Goal: Use online tool/utility: Utilize a website feature to perform a specific function

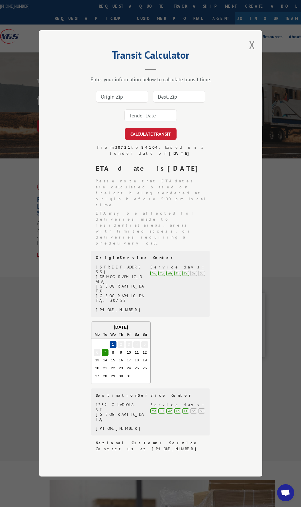
click at [122, 103] on input at bounding box center [122, 97] width 52 height 12
type input "30721"
type input "43125"
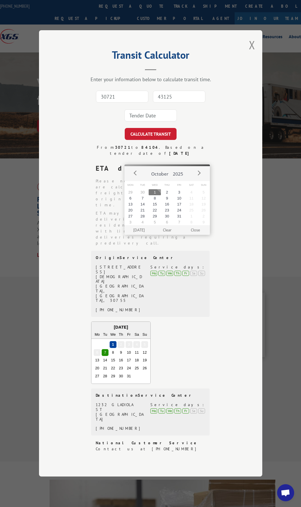
click at [153, 191] on button "1" at bounding box center [155, 192] width 12 height 6
type input "[DATE]"
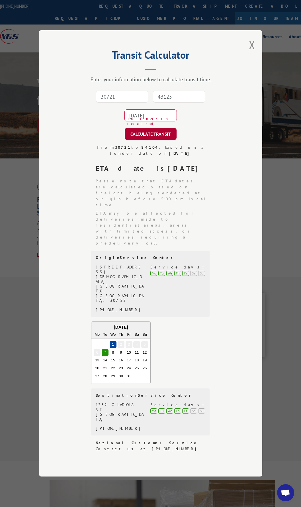
click at [141, 140] on button "CALCULATE TRANSIT" at bounding box center [151, 134] width 52 height 12
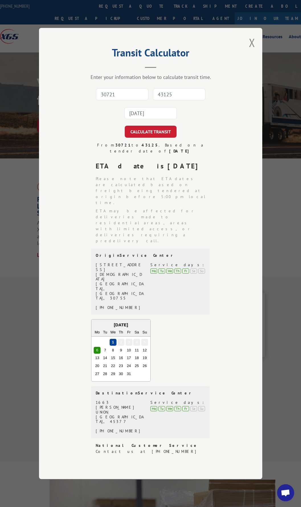
click at [109, 100] on input "30721" at bounding box center [122, 94] width 52 height 12
type input "30721"
type input "55121"
drag, startPoint x: 177, startPoint y: 136, endPoint x: 104, endPoint y: 139, distance: 73.2
click at [104, 122] on div "30721 55121 This field is required" at bounding box center [150, 104] width 166 height 38
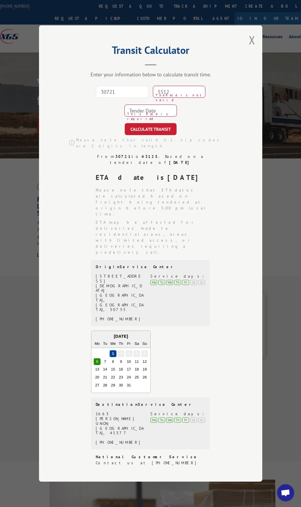
type input "55121"
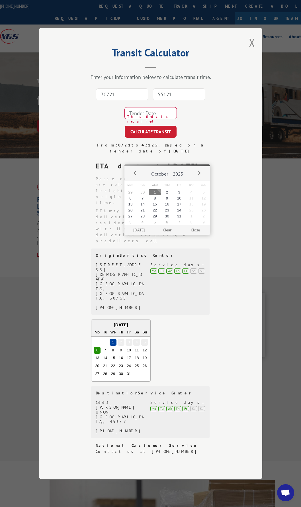
click at [155, 192] on button "1" at bounding box center [155, 192] width 12 height 6
type input "[DATE]"
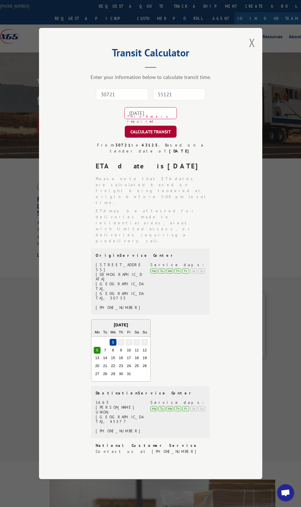
click at [144, 138] on button "CALCULATE TRANSIT" at bounding box center [151, 132] width 52 height 12
